Goal: Navigation & Orientation: Find specific page/section

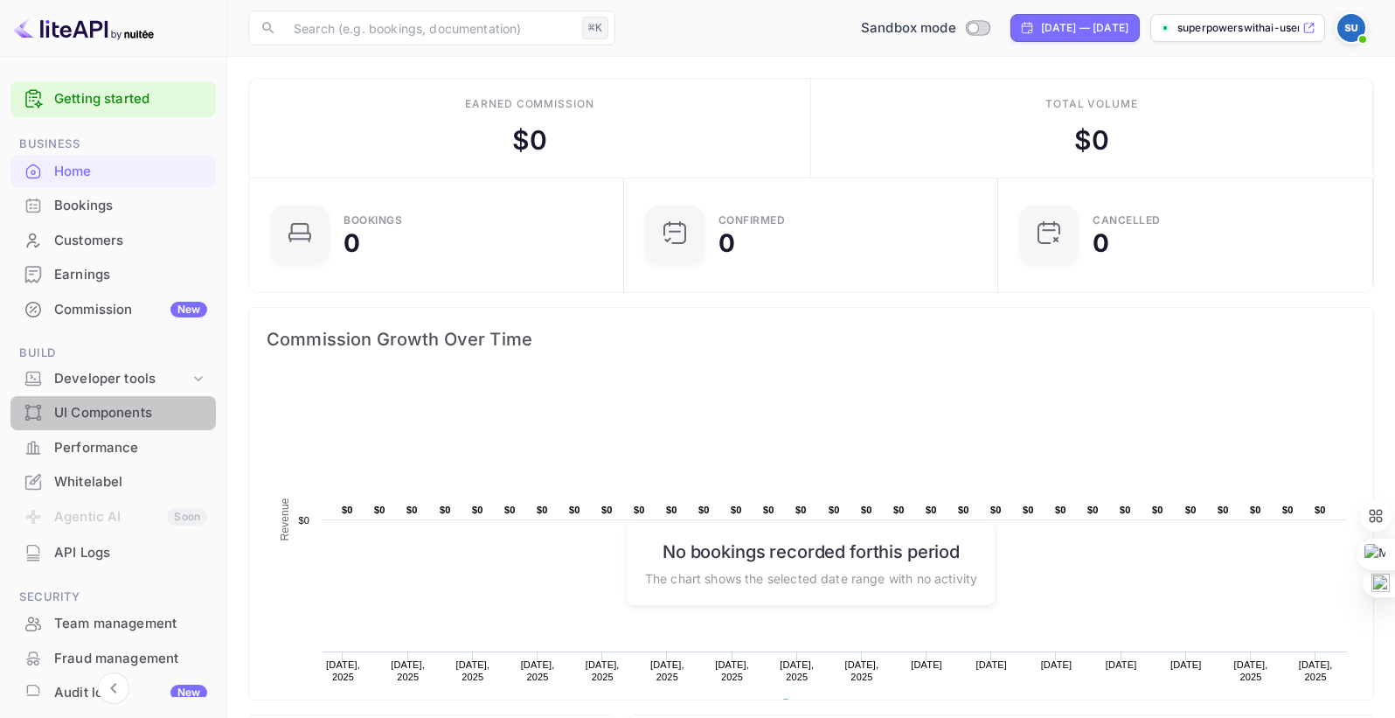
click at [125, 416] on div "UI Components" at bounding box center [130, 413] width 153 height 20
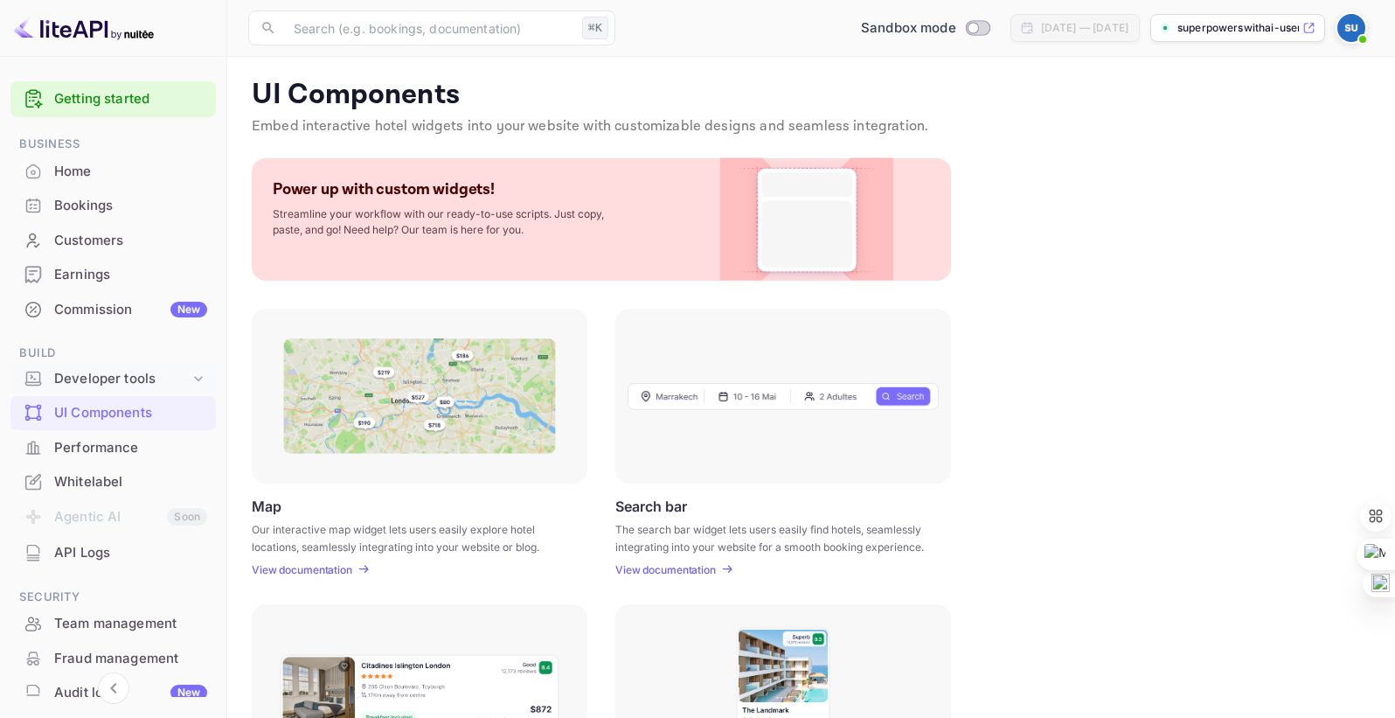
click at [122, 388] on div "Developer tools" at bounding box center [112, 379] width 205 height 31
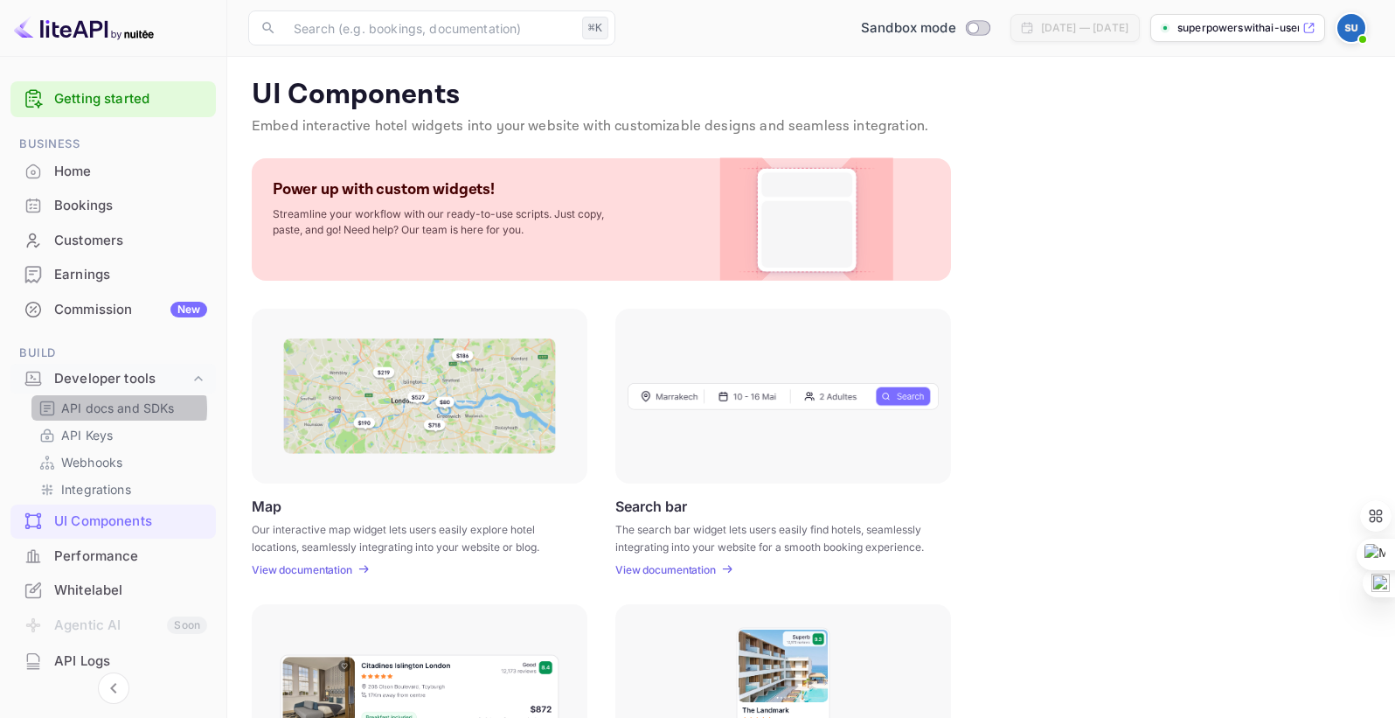
click at [106, 408] on p "API docs and SDKs" at bounding box center [118, 408] width 114 height 18
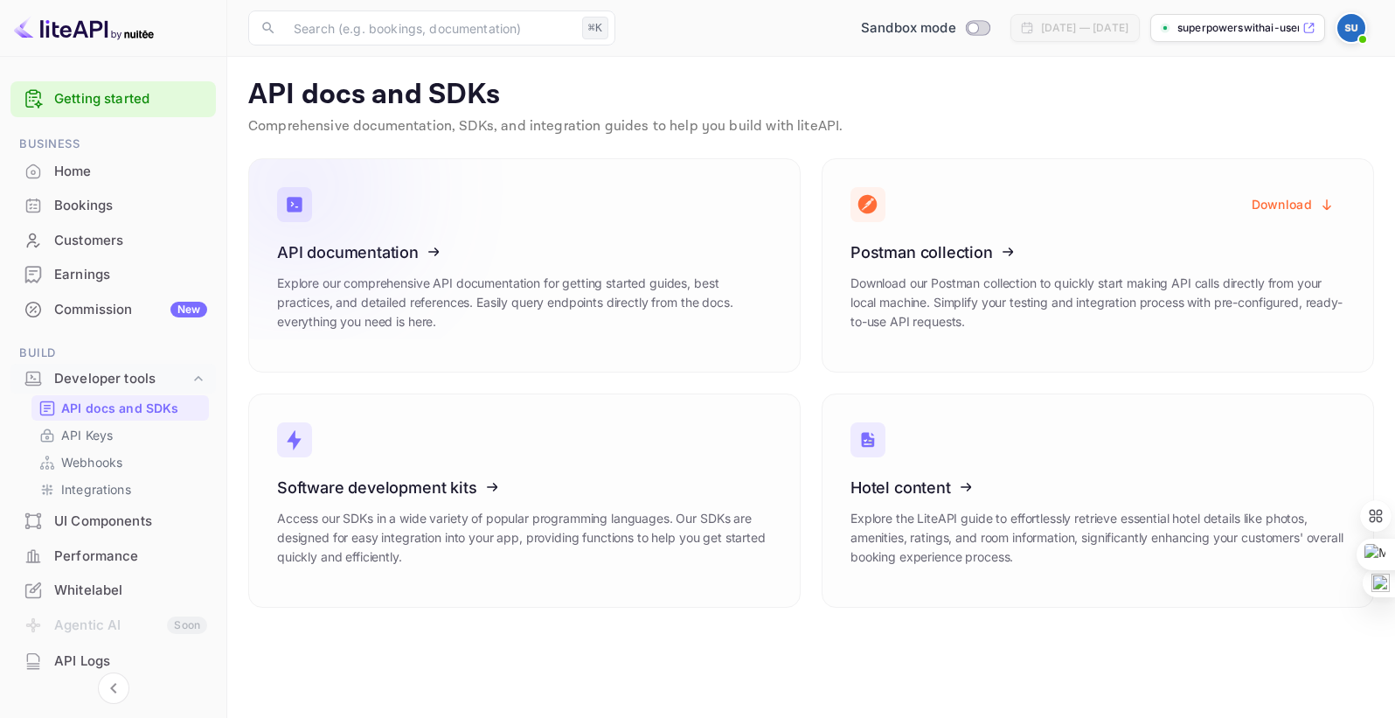
click at [419, 296] on icon at bounding box center [385, 249] width 272 height 180
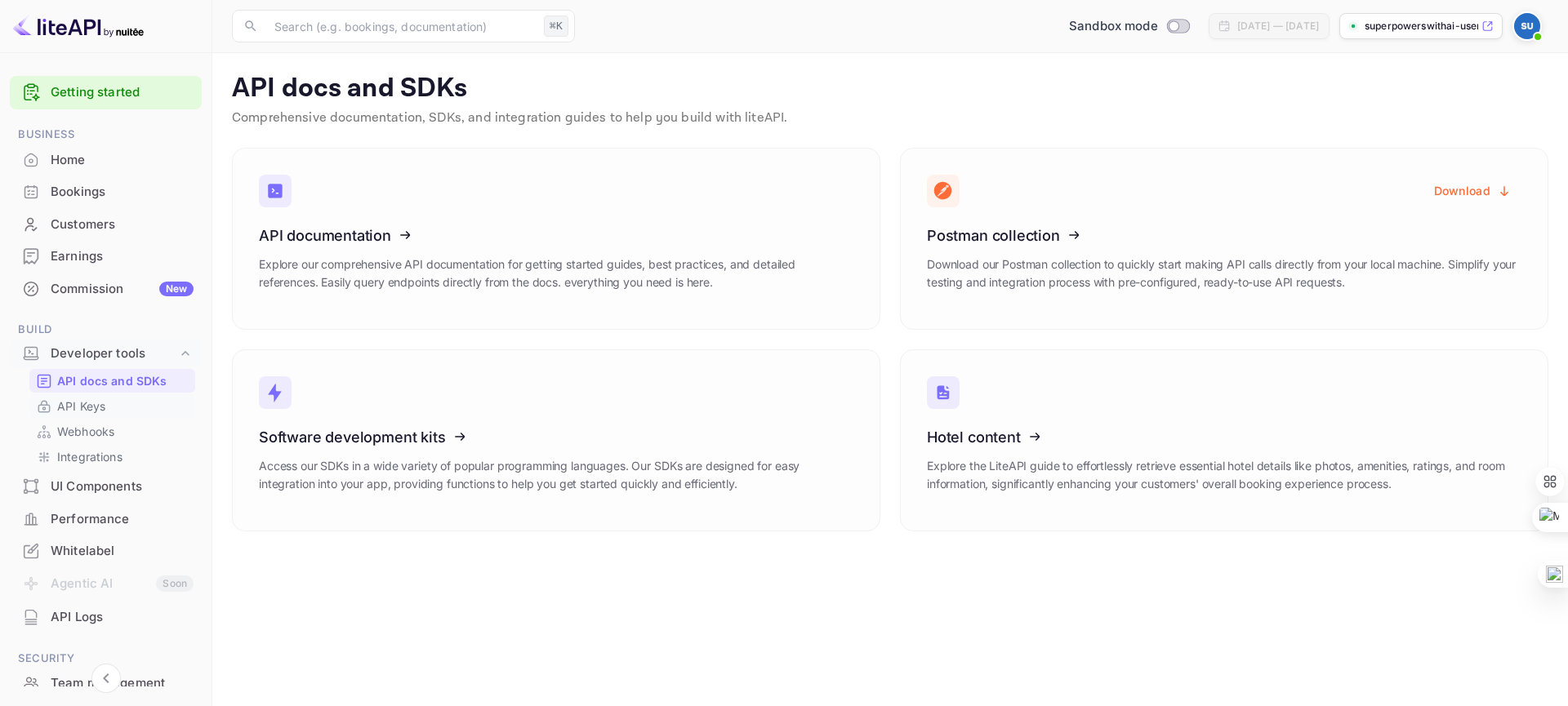
click at [82, 409] on p "API Keys" at bounding box center [81, 406] width 49 height 17
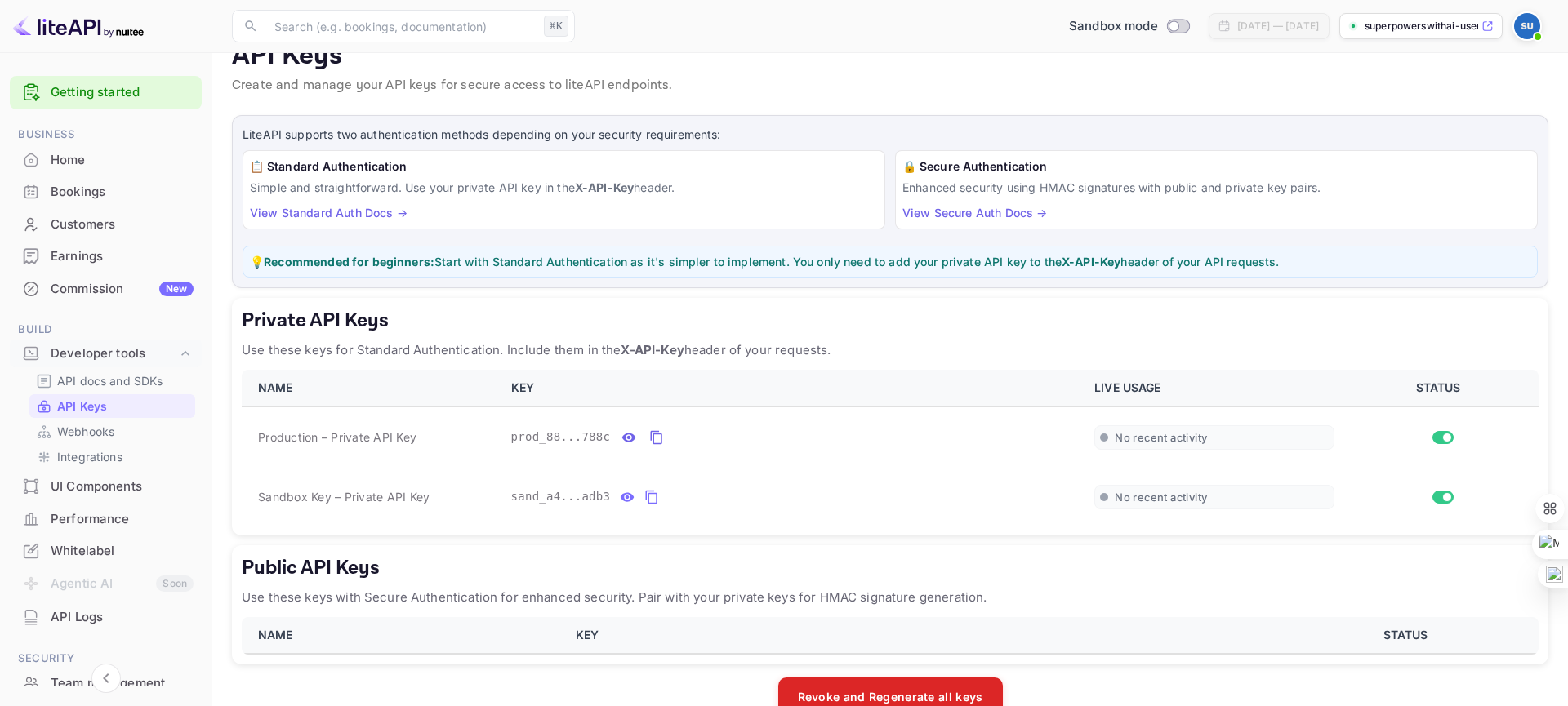
scroll to position [69, 0]
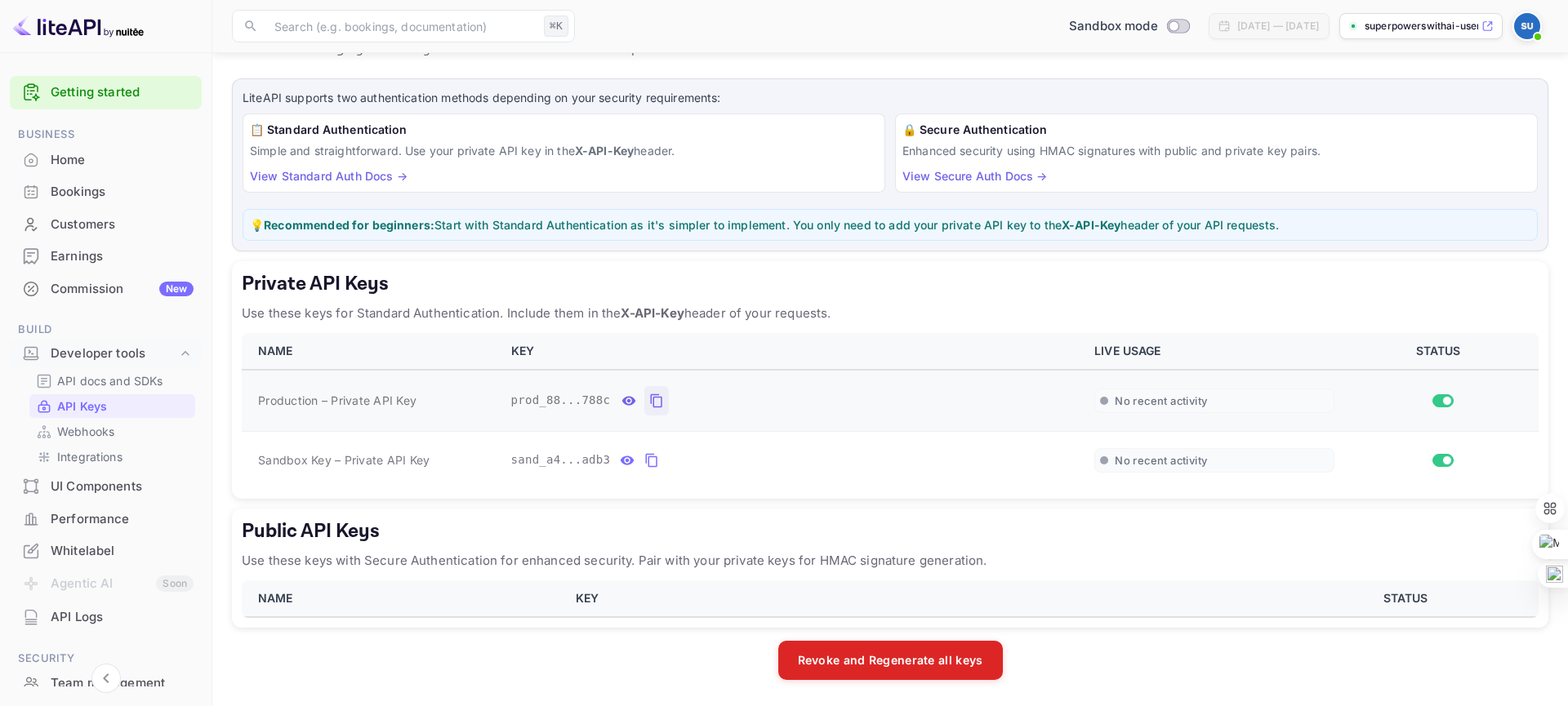
click at [649, 398] on icon "private api keys table" at bounding box center [657, 401] width 15 height 20
click at [648, 459] on icon "private api keys table" at bounding box center [652, 460] width 11 height 14
click at [71, 281] on div "Commission New" at bounding box center [121, 289] width 143 height 19
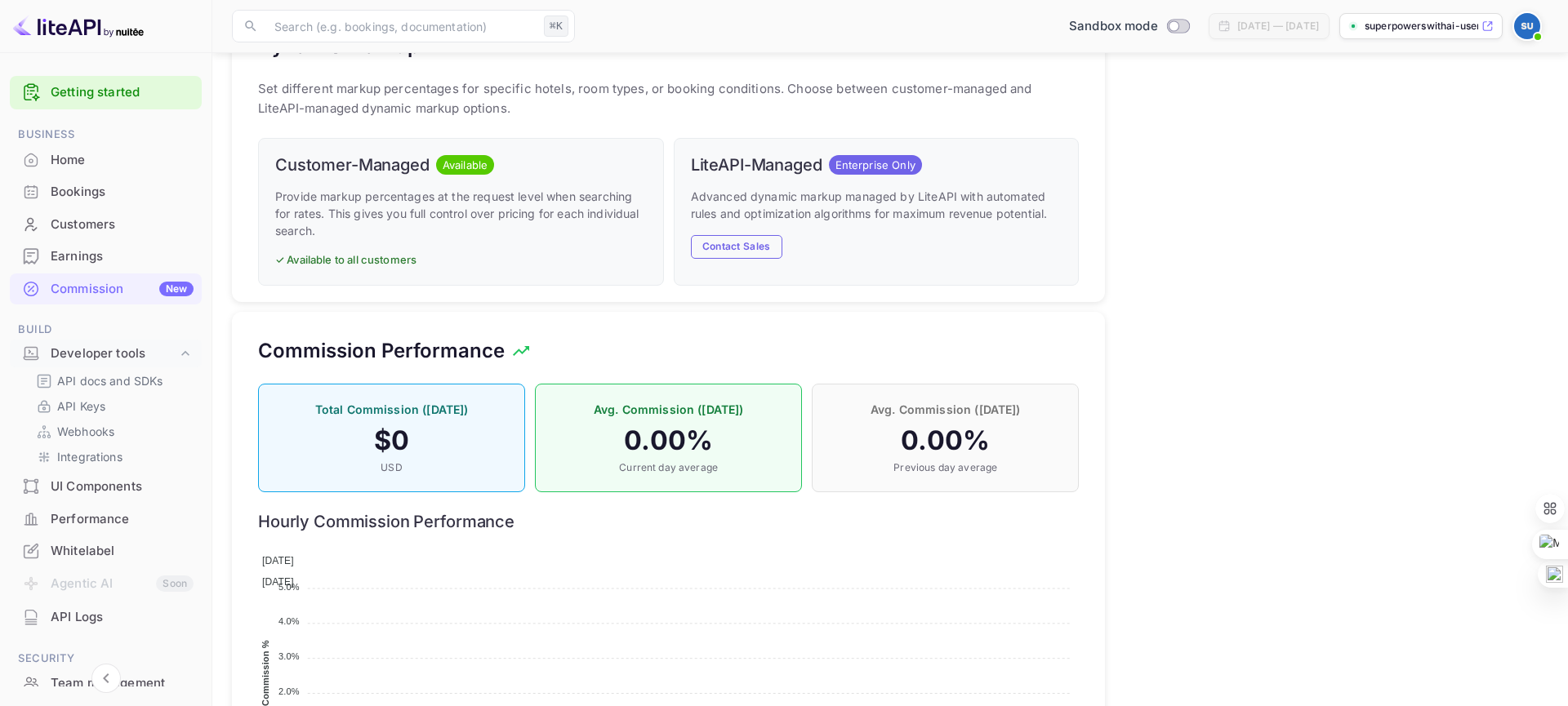
scroll to position [955, 0]
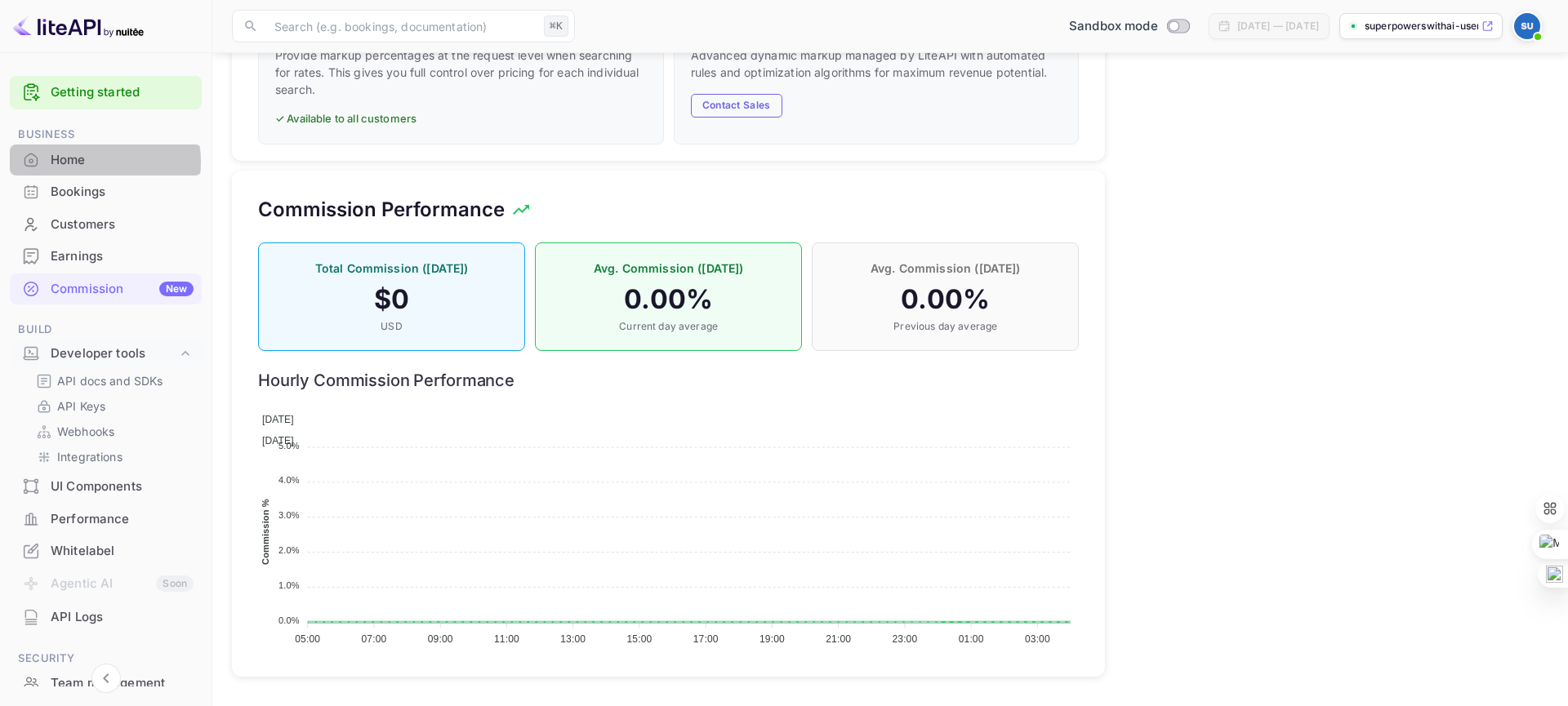
click at [84, 162] on div "Home" at bounding box center [121, 161] width 143 height 19
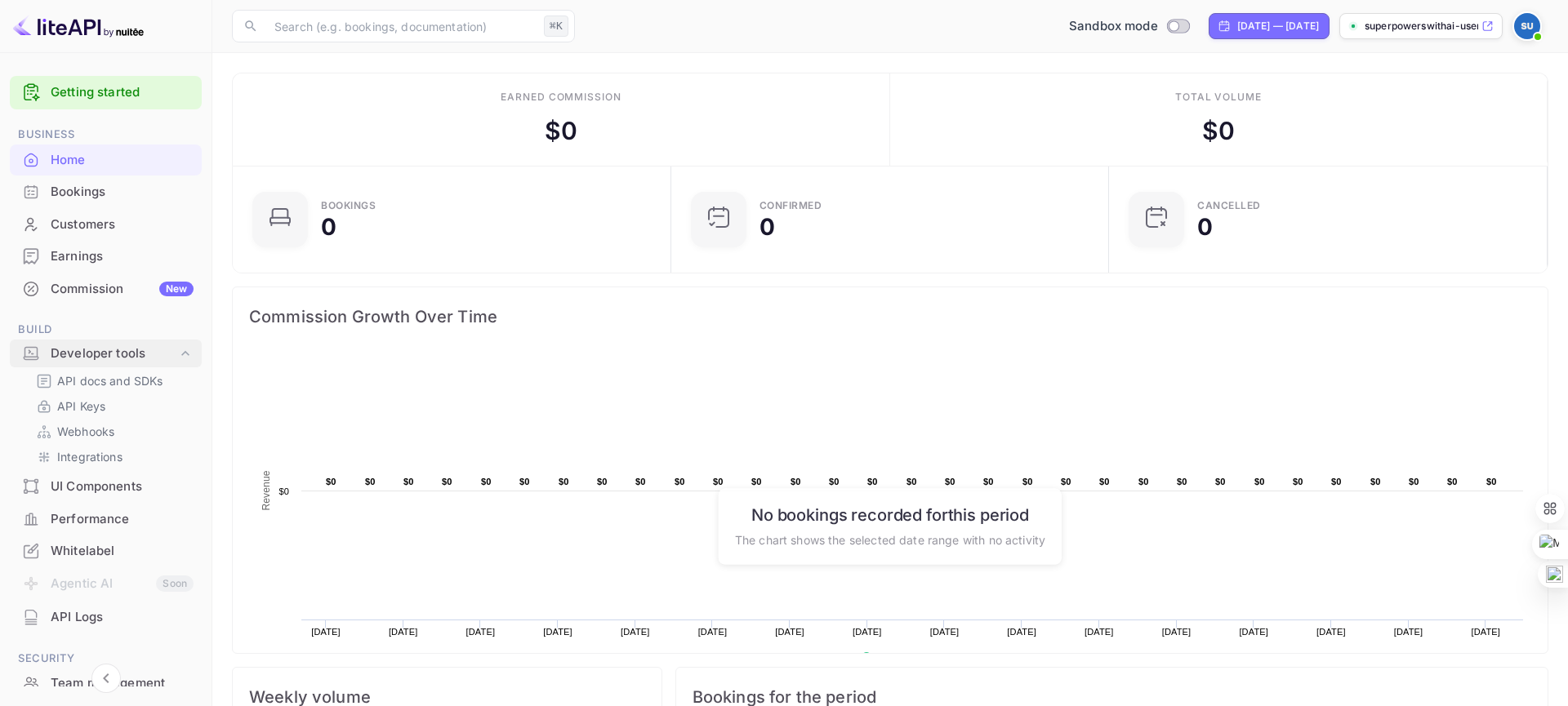
scroll to position [215, 0]
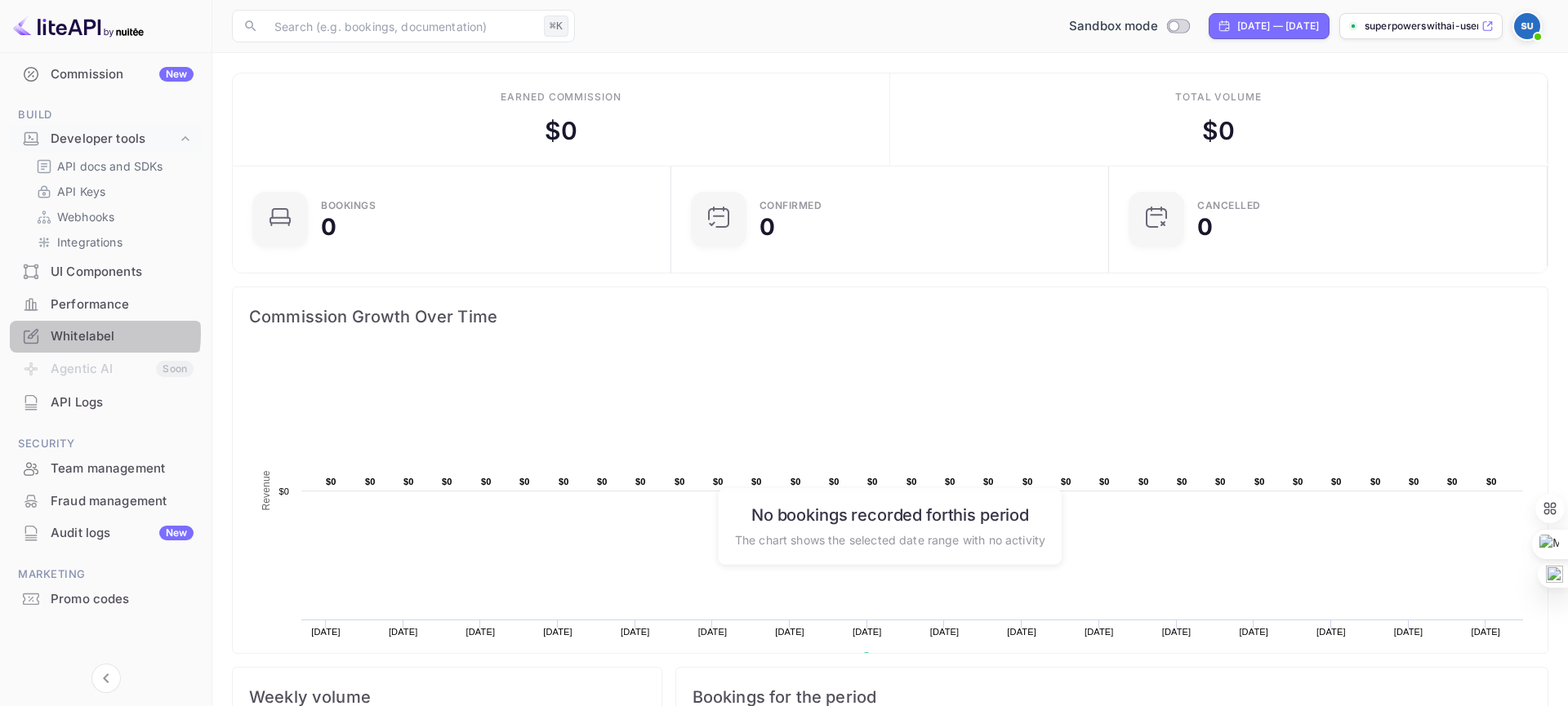
click at [75, 334] on div "Whitelabel" at bounding box center [121, 337] width 143 height 19
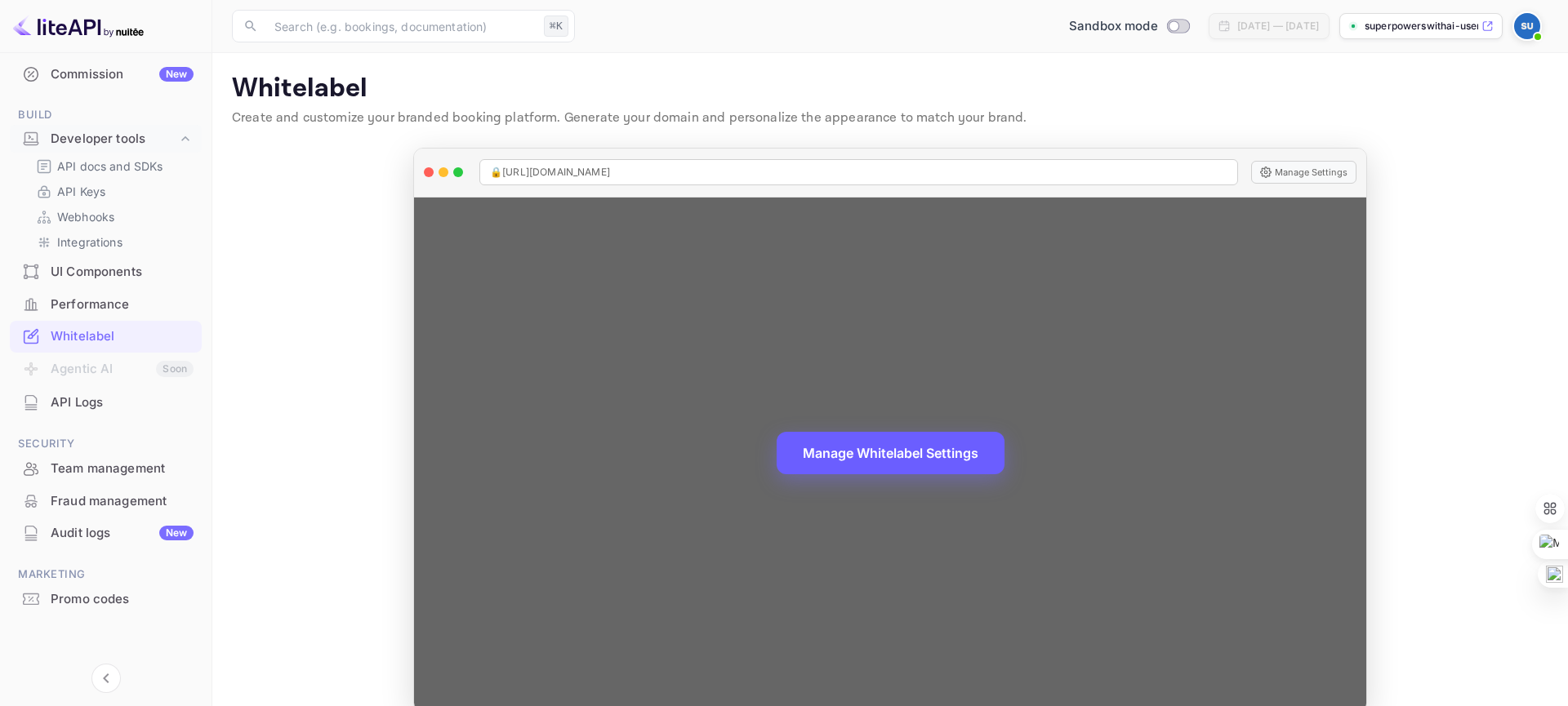
click at [894, 445] on button "Manage Whitelabel Settings" at bounding box center [890, 452] width 228 height 42
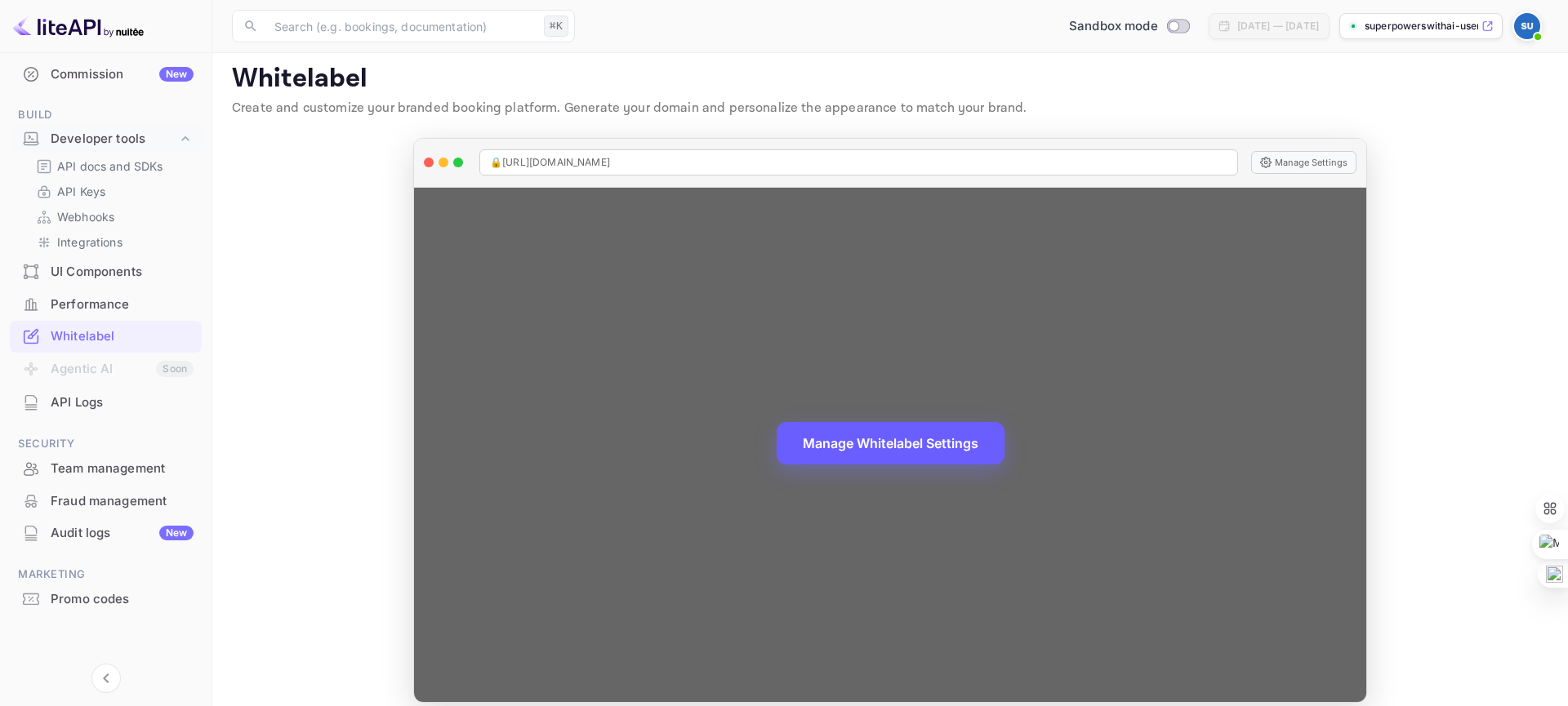
click at [901, 448] on button "Manage Whitelabel Settings" at bounding box center [890, 443] width 228 height 42
